Goal: Transaction & Acquisition: Purchase product/service

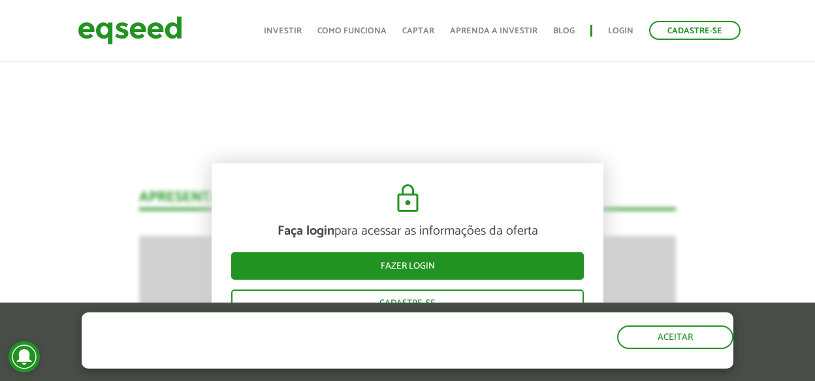
scroll to position [1564, 0]
click at [695, 339] on button "Aceitar" at bounding box center [677, 335] width 114 height 21
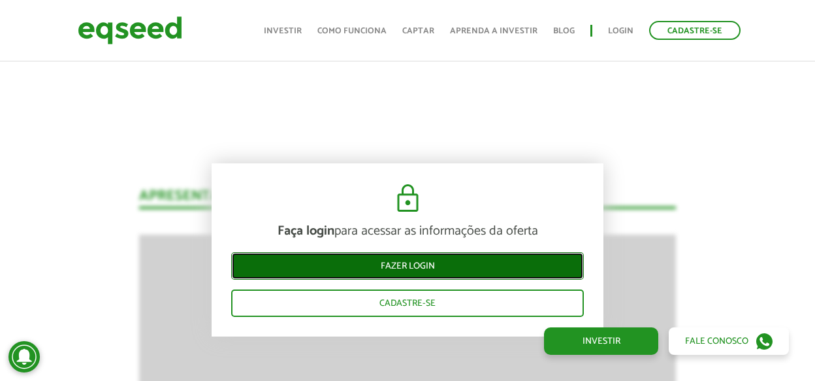
click at [457, 263] on link "Fazer login" at bounding box center [407, 265] width 353 height 27
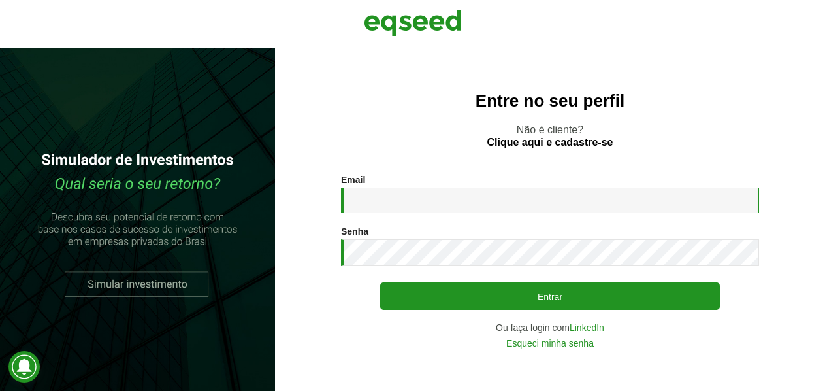
type input "**********"
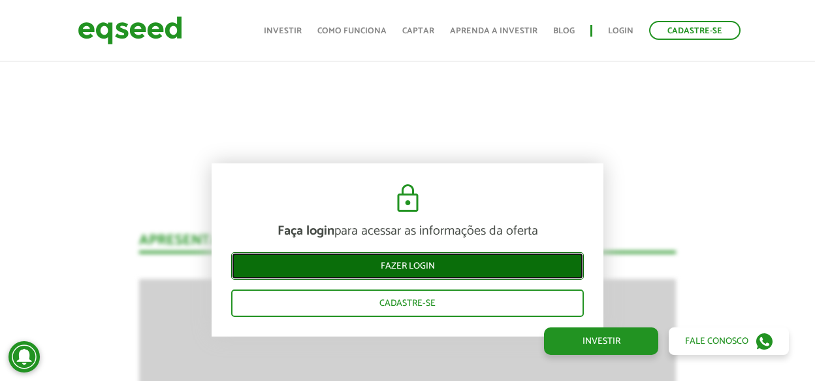
click at [474, 273] on link "Fazer login" at bounding box center [407, 265] width 353 height 27
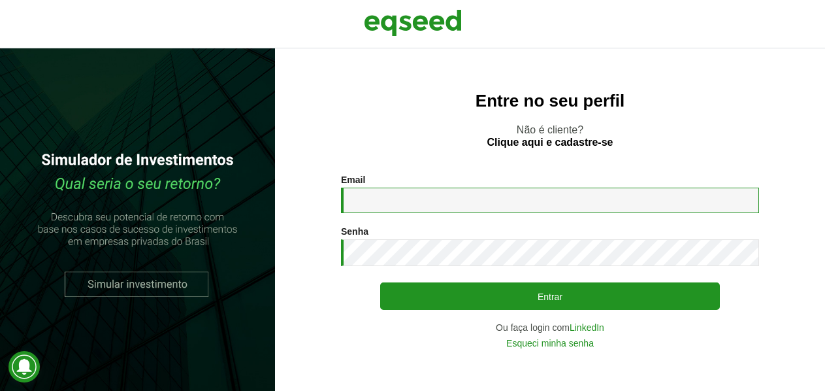
type input "**********"
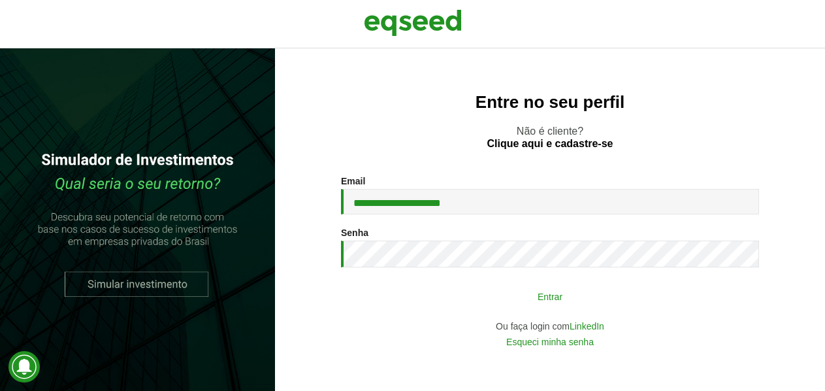
click at [423, 292] on button "Entrar" at bounding box center [550, 296] width 340 height 25
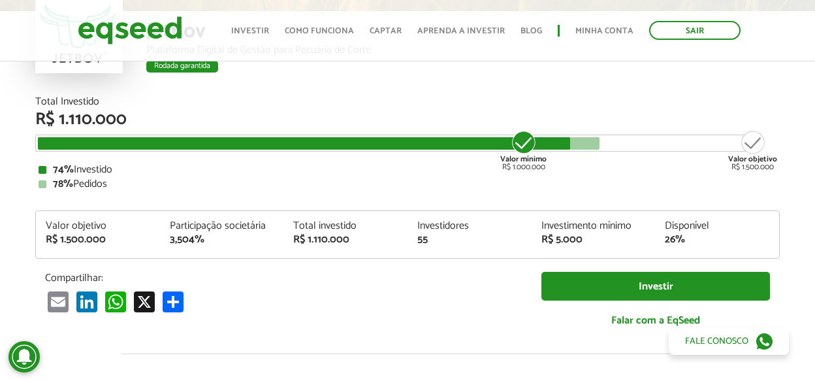
scroll to position [152, 0]
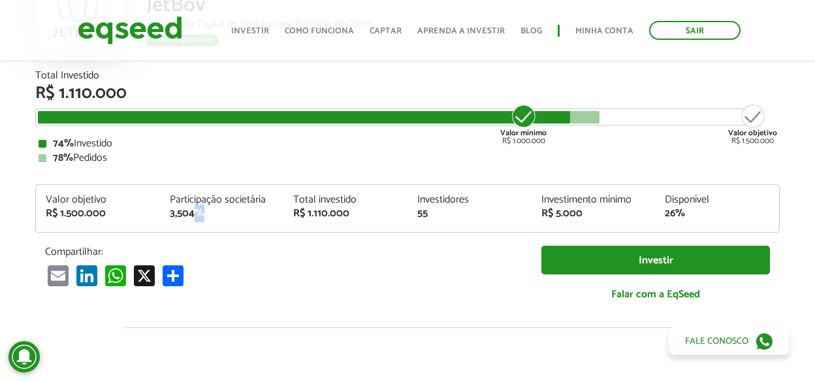
drag, startPoint x: 198, startPoint y: 206, endPoint x: 220, endPoint y: 220, distance: 26.1
click at [220, 220] on div "Valor objetivo R$ 1.500.000 Participação societária 3,504% Total investido R$ 1…" at bounding box center [408, 213] width 744 height 37
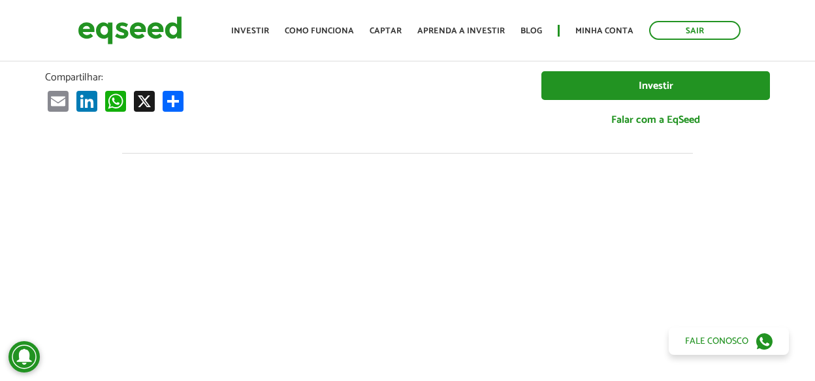
scroll to position [0, 0]
